Goal: Communication & Community: Answer question/provide support

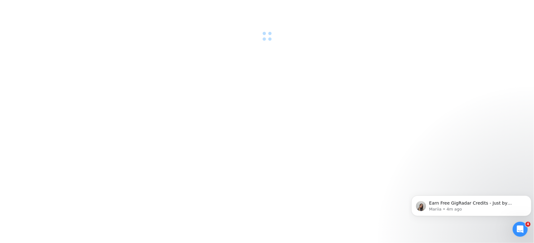
click at [524, 229] on div "Open Intercom Messenger" at bounding box center [519, 229] width 21 height 21
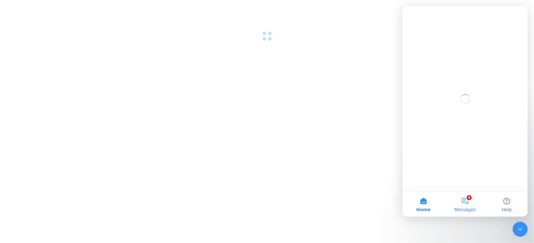
click at [466, 202] on button "4 Messages" at bounding box center [465, 204] width 42 height 25
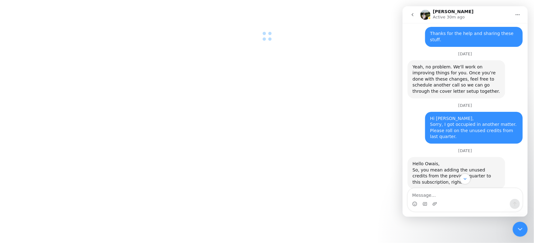
scroll to position [1498, 0]
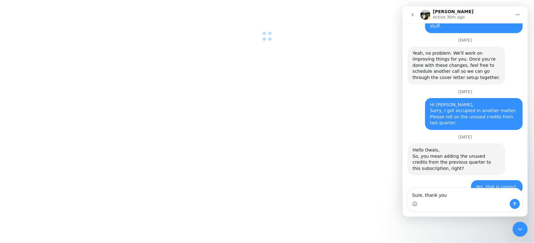
type textarea "Sure, thank you."
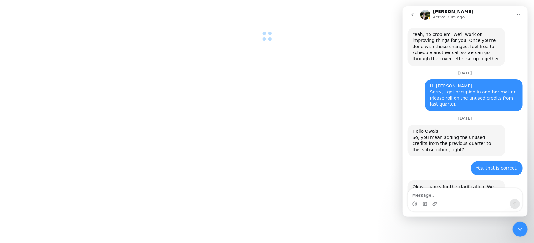
click at [412, 15] on icon "go back" at bounding box center [412, 14] width 2 height 3
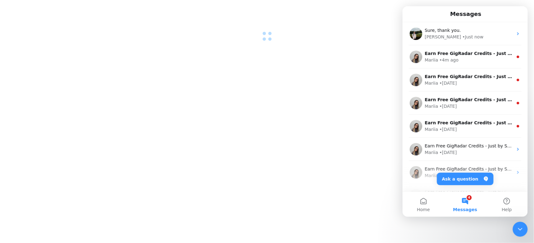
scroll to position [0, 0]
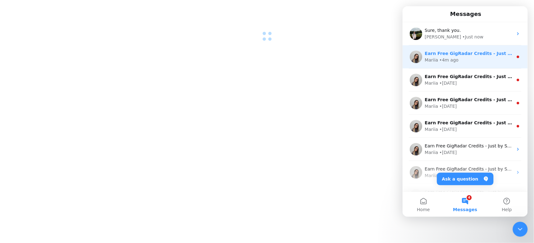
click at [458, 57] on div "Mariia • 4m ago" at bounding box center [468, 60] width 88 height 7
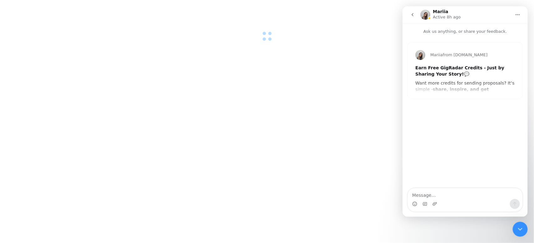
click at [416, 16] on button "go back" at bounding box center [412, 15] width 12 height 12
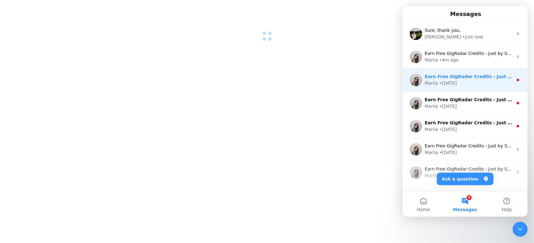
click at [463, 80] on div "Mariia • 1d ago" at bounding box center [468, 83] width 88 height 7
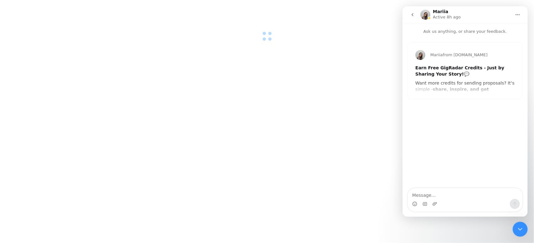
click at [412, 18] on button "go back" at bounding box center [412, 15] width 12 height 12
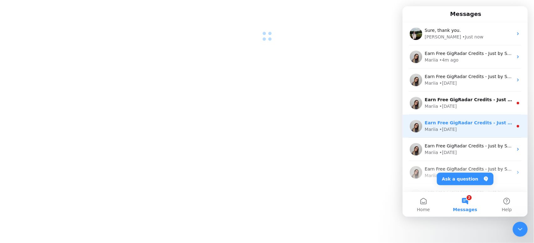
click at [457, 119] on div "Earn Free GigRadar Credits - Just by Sharing Your Story! 💬 Want more credits fo…" at bounding box center [464, 126] width 125 height 23
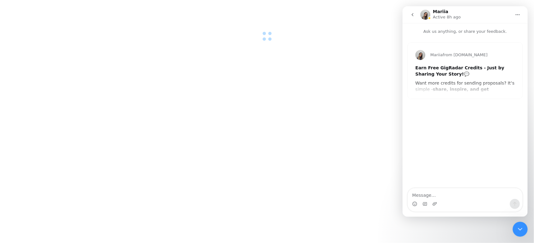
click at [413, 21] on nav "Mariia Active 8h ago" at bounding box center [464, 14] width 125 height 17
click at [414, 16] on icon "go back" at bounding box center [412, 14] width 5 height 5
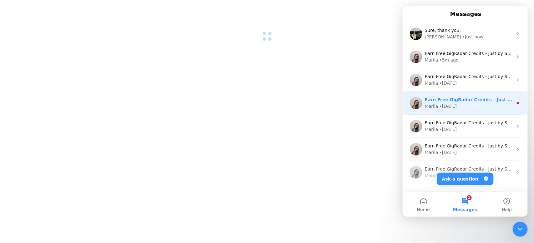
click at [467, 105] on div "Mariia • 3d ago" at bounding box center [468, 106] width 88 height 7
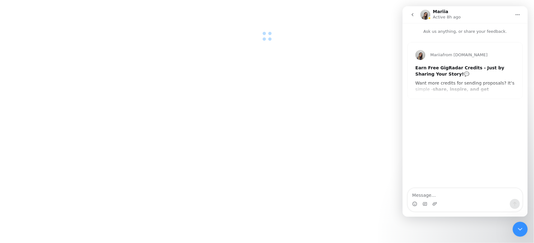
click at [410, 15] on icon "go back" at bounding box center [412, 14] width 5 height 5
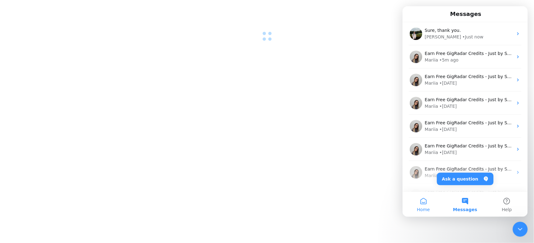
click at [429, 201] on button "Home" at bounding box center [423, 204] width 42 height 25
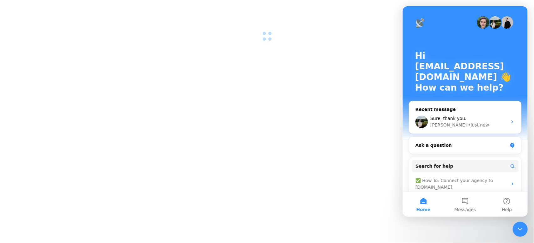
click at [522, 236] on div "Close Intercom Messenger" at bounding box center [519, 229] width 15 height 15
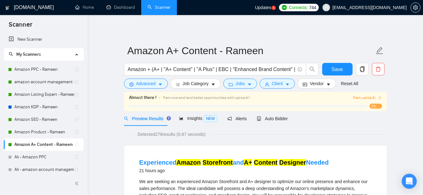
drag, startPoint x: 0, startPoint y: 0, endPoint x: 230, endPoint y: 31, distance: 232.6
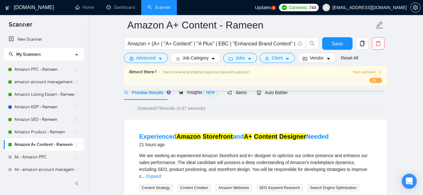
scroll to position [125, 0]
